Goal: Task Accomplishment & Management: Manage account settings

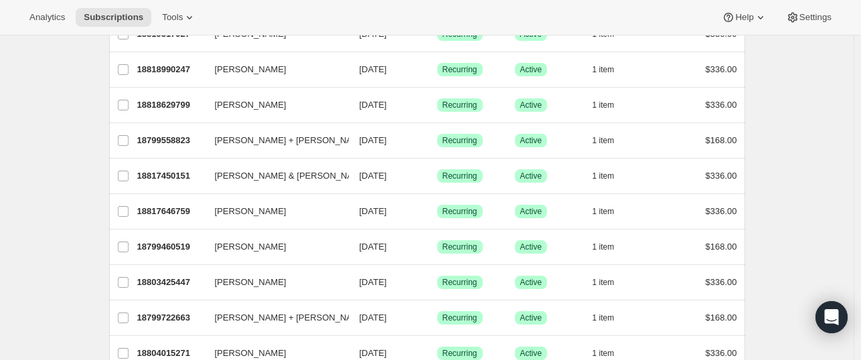
scroll to position [401, 0]
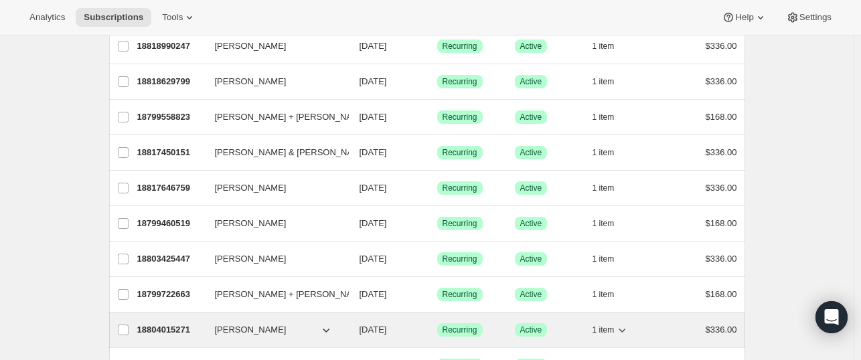
click at [252, 329] on span "[PERSON_NAME]" at bounding box center [251, 329] width 72 height 13
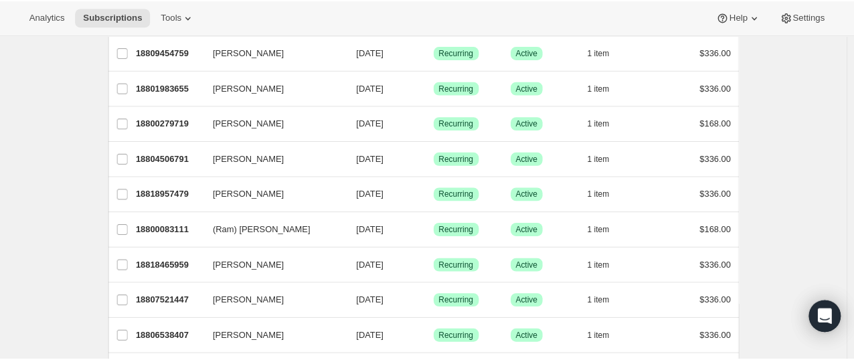
scroll to position [1637, 0]
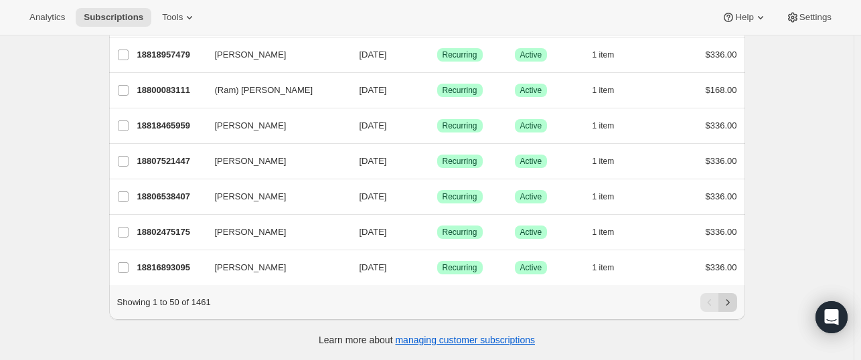
click at [734, 296] on icon "Next" at bounding box center [727, 302] width 13 height 13
click at [724, 299] on icon "Next" at bounding box center [727, 302] width 13 height 13
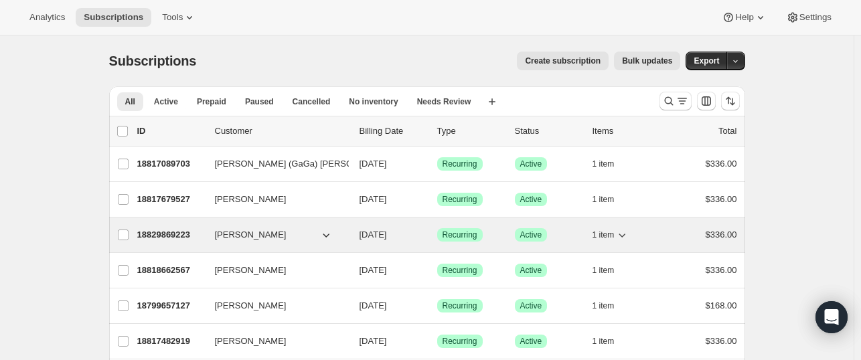
click at [183, 234] on p "18829869223" at bounding box center [170, 234] width 67 height 13
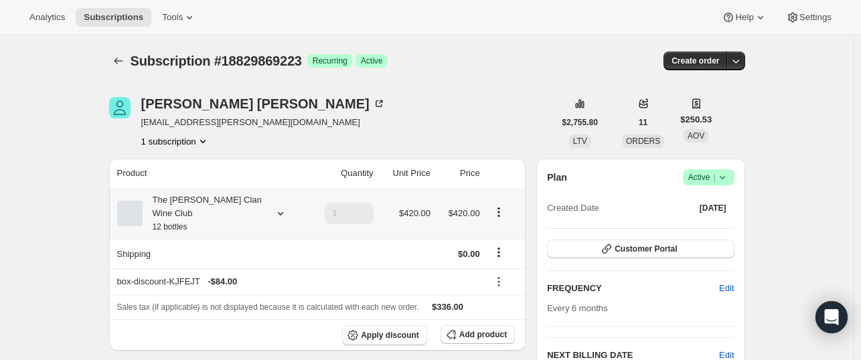
click at [283, 211] on icon at bounding box center [280, 213] width 13 height 13
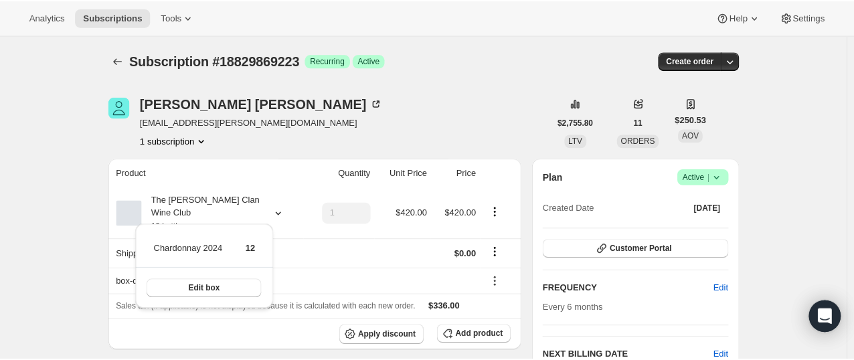
scroll to position [67, 0]
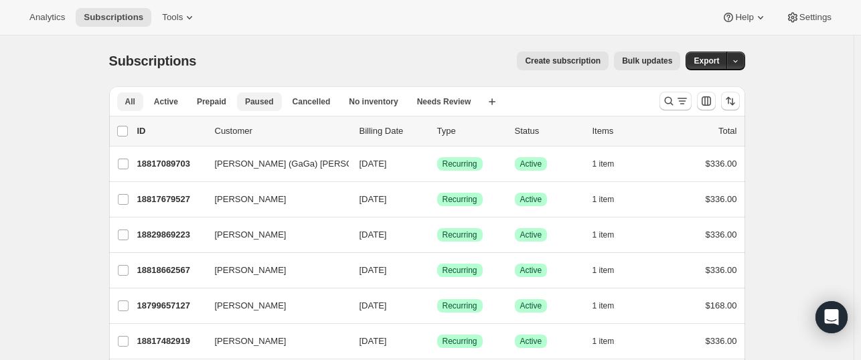
click at [252, 101] on span "Paused" at bounding box center [259, 101] width 29 height 11
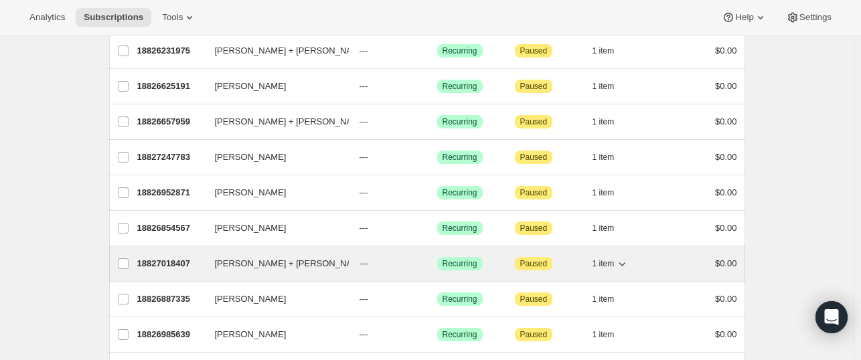
scroll to position [268, 0]
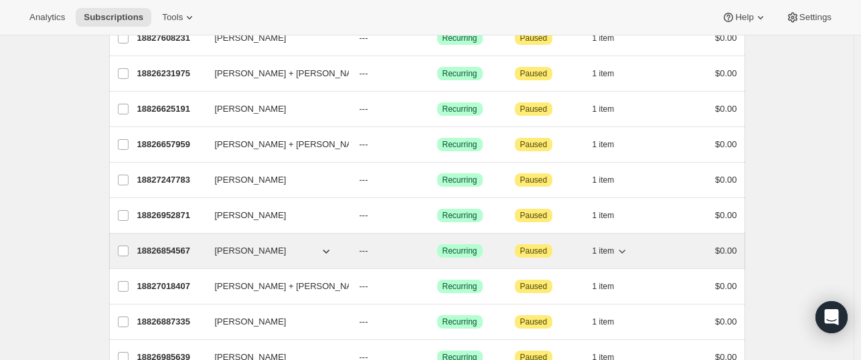
click at [241, 246] on span "[PERSON_NAME]" at bounding box center [251, 250] width 72 height 13
click at [163, 248] on p "18826854567" at bounding box center [170, 250] width 67 height 13
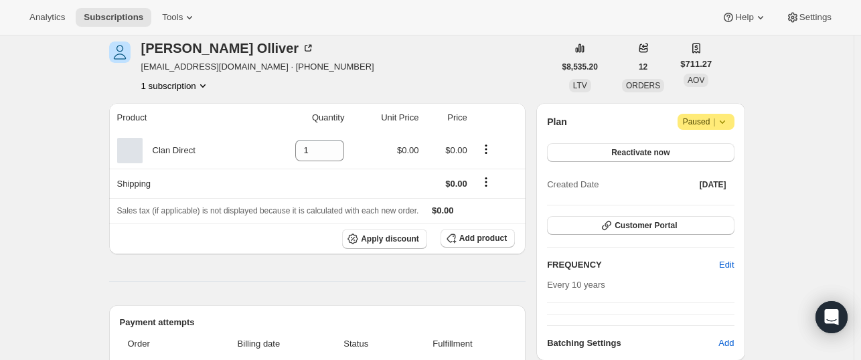
scroll to position [48, 0]
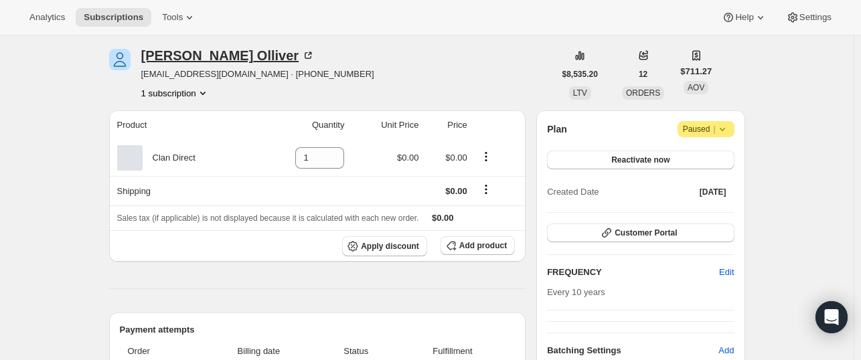
click at [167, 58] on div "[PERSON_NAME]" at bounding box center [228, 55] width 174 height 13
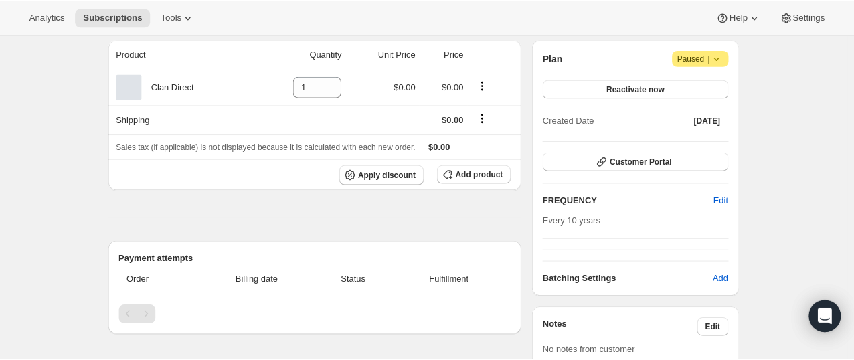
scroll to position [0, 0]
